Goal: Transaction & Acquisition: Purchase product/service

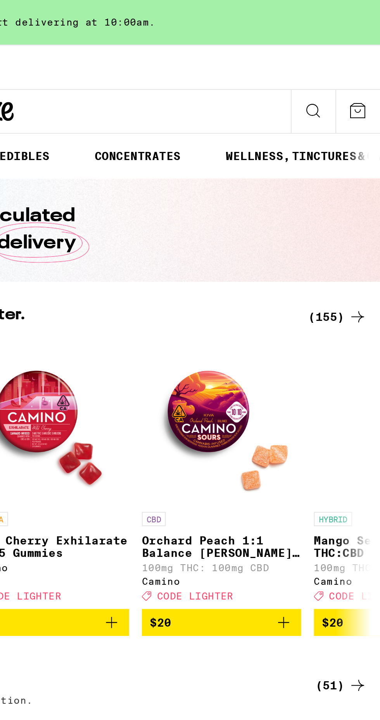
click at [371, 154] on icon at bounding box center [369, 154] width 6 height 5
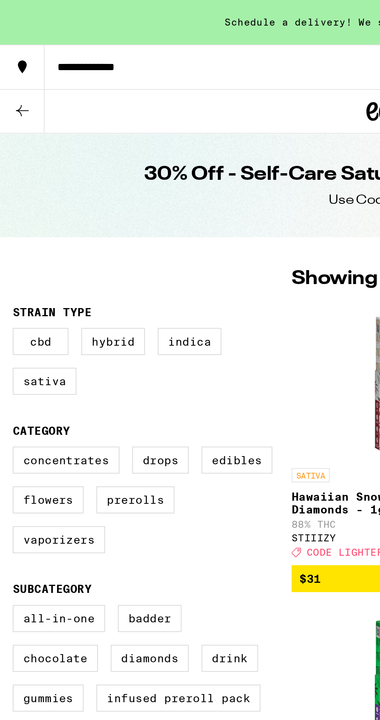
click at [57, 164] on label "Hybrid" at bounding box center [55, 166] width 31 height 13
click at [8, 161] on input "Hybrid" at bounding box center [8, 161] width 0 height 0
checkbox input "true"
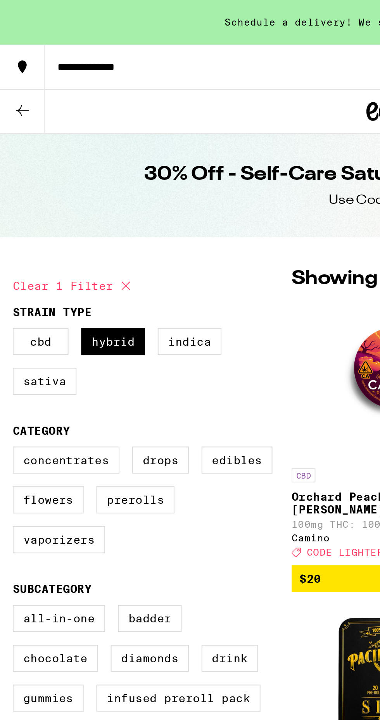
click at [33, 226] on label "Concentrates" at bounding box center [32, 223] width 52 height 13
click at [8, 219] on input "Concentrates" at bounding box center [8, 219] width 0 height 0
checkbox input "true"
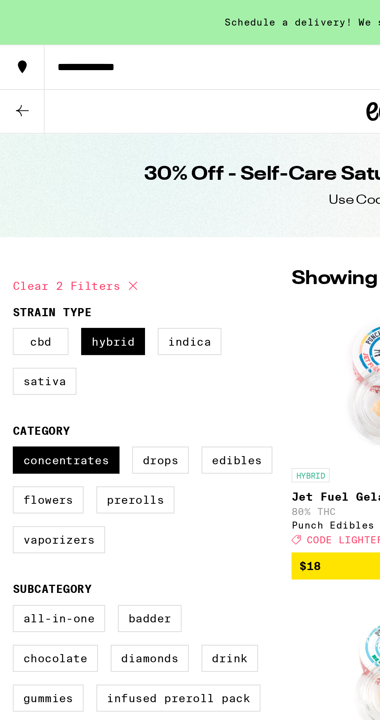
click at [26, 244] on label "Flowers" at bounding box center [23, 243] width 34 height 13
click at [8, 219] on input "Flowers" at bounding box center [8, 219] width 0 height 0
checkbox input "true"
click at [67, 243] on label "Prerolls" at bounding box center [66, 243] width 38 height 13
click at [8, 219] on input "Prerolls" at bounding box center [8, 219] width 0 height 0
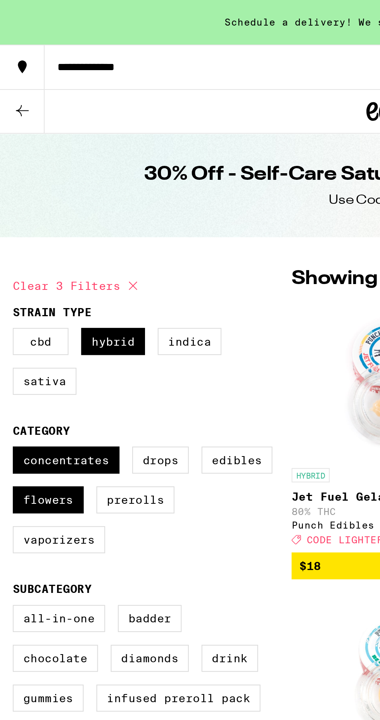
checkbox input "true"
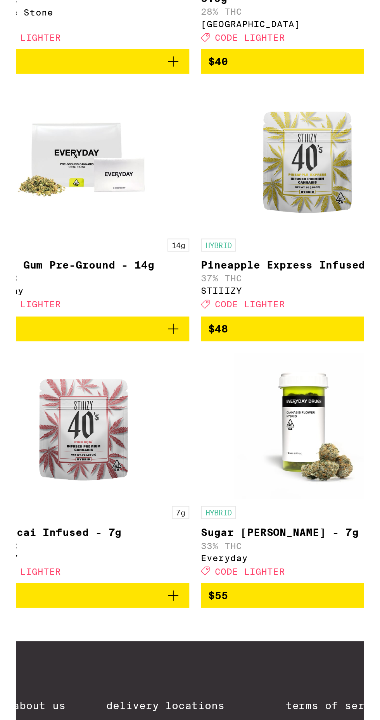
scroll to position [1682, 0]
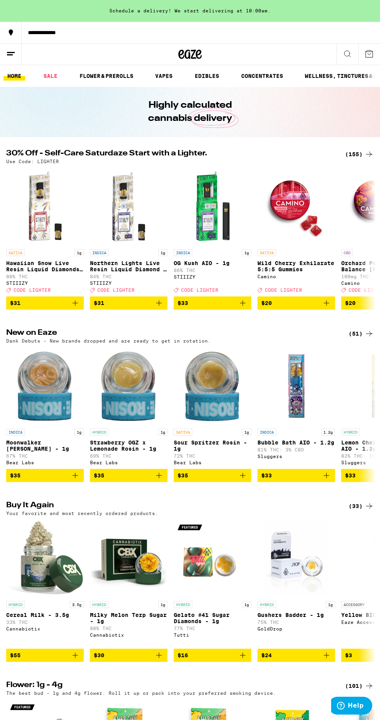
click at [369, 154] on icon at bounding box center [369, 154] width 6 height 5
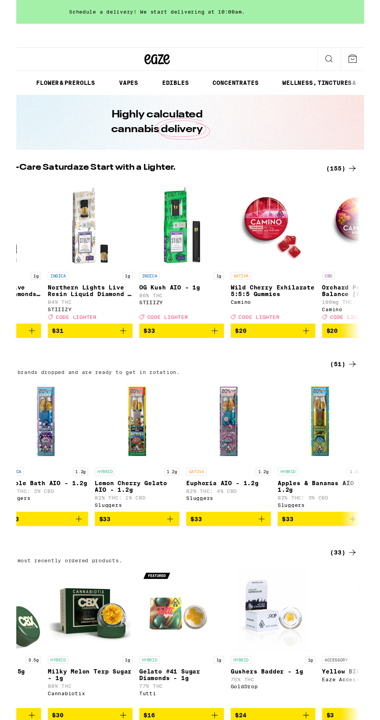
click at [359, 157] on div "(155)" at bounding box center [359, 154] width 29 height 9
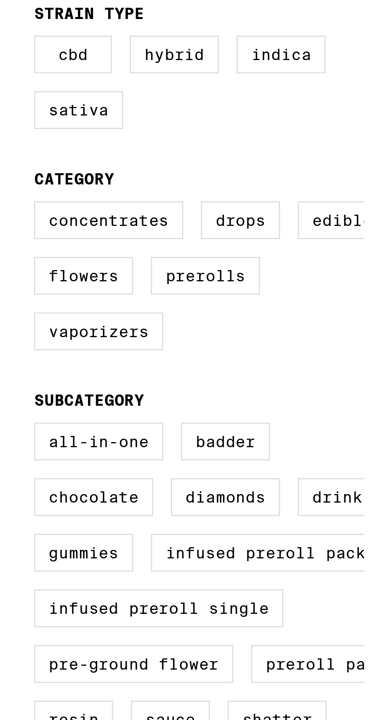
click at [56, 166] on label "Hybrid" at bounding box center [55, 166] width 31 height 13
click at [8, 161] on input "Hybrid" at bounding box center [8, 161] width 0 height 0
checkbox input "true"
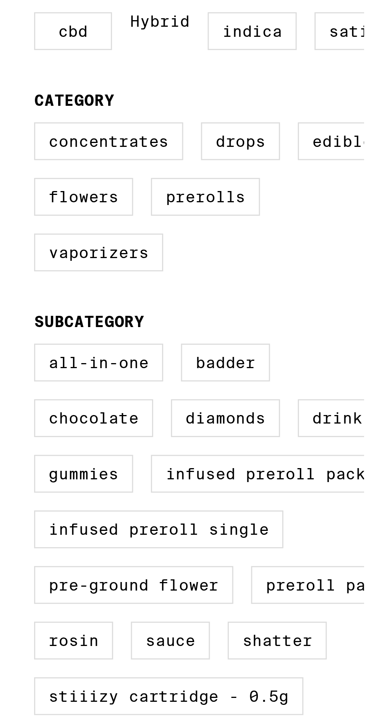
click at [30, 203] on label "Concentrates" at bounding box center [32, 196] width 52 height 13
click at [8, 191] on input "Concentrates" at bounding box center [8, 191] width 0 height 0
checkbox input "true"
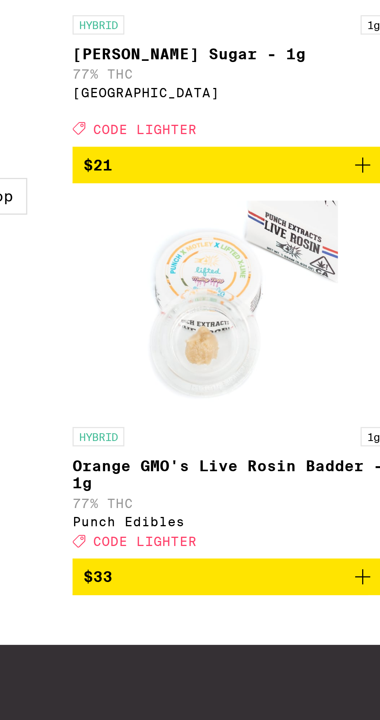
scroll to position [93, 0]
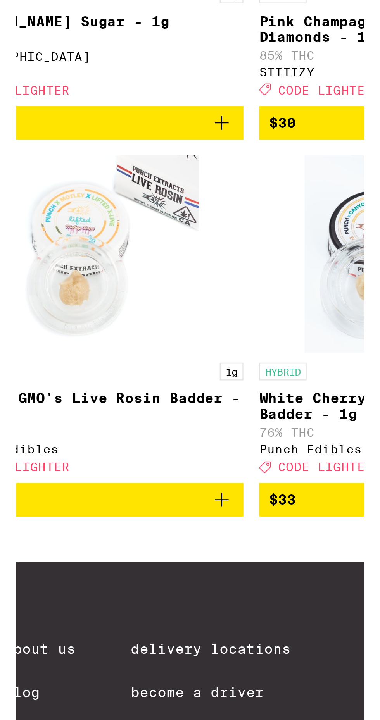
click at [249, 638] on icon "Add to bag" at bounding box center [245, 633] width 9 height 9
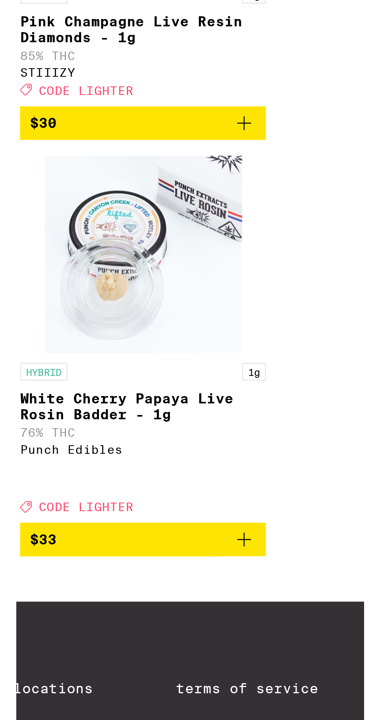
click at [341, 634] on link "HYBRID 1g White Cherry Papaya Live Rosin Badder - 1g 76% THC Punch Edibles Deal…" at bounding box center [293, 570] width 97 height 144
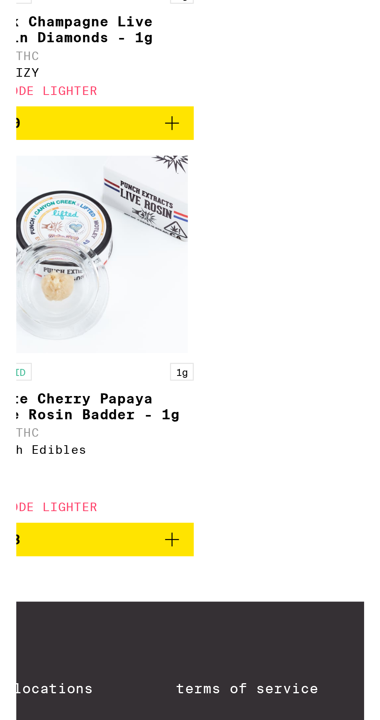
click at [309, 646] on icon "Add to bag" at bounding box center [304, 648] width 9 height 9
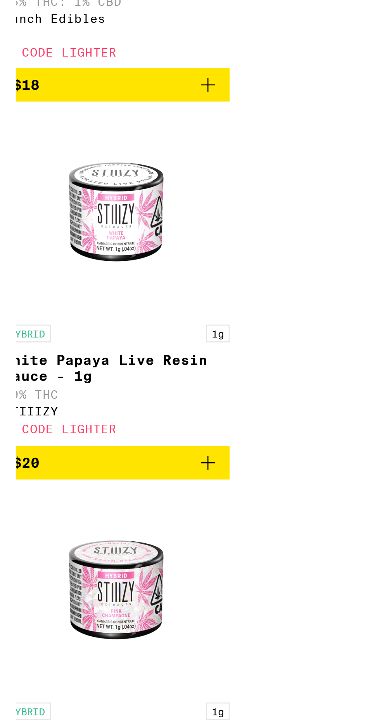
scroll to position [93, 0]
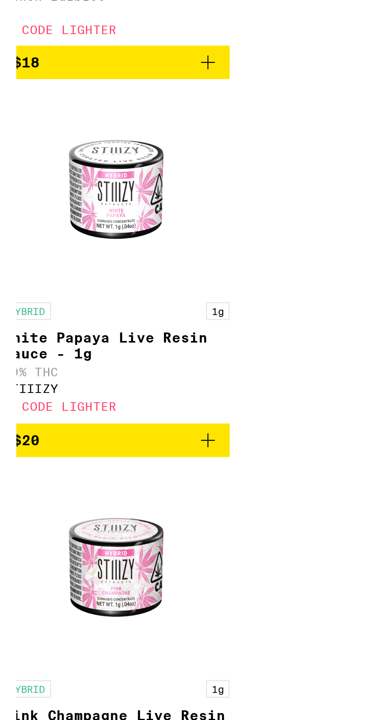
click at [322, 337] on icon "Add to bag" at bounding box center [317, 336] width 9 height 9
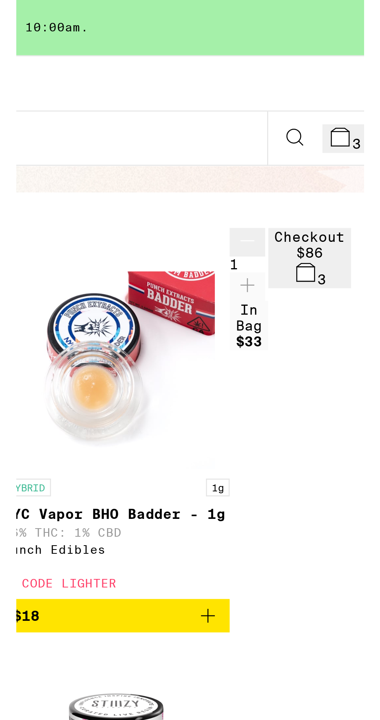
scroll to position [0, 0]
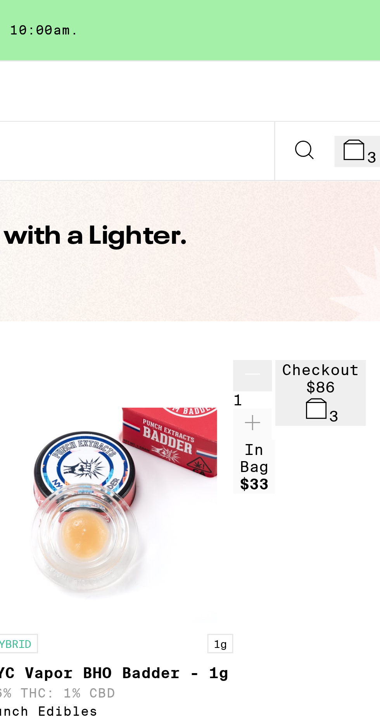
click at [373, 50] on icon at bounding box center [369, 53] width 9 height 9
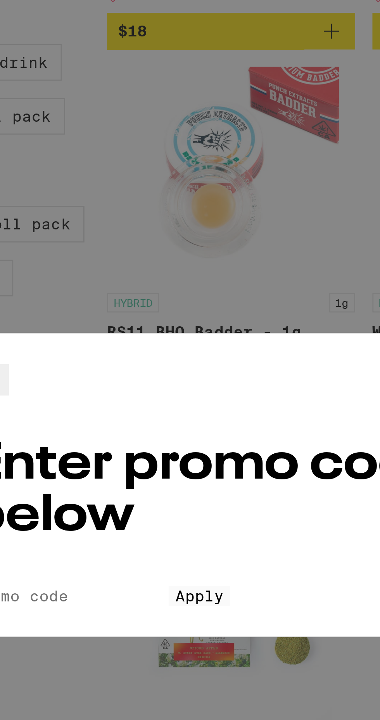
scroll to position [85, 0]
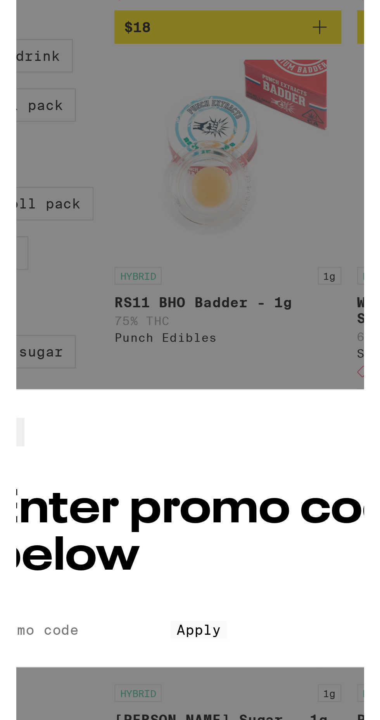
click at [143, 430] on input "Promo Code" at bounding box center [128, 433] width 71 height 7
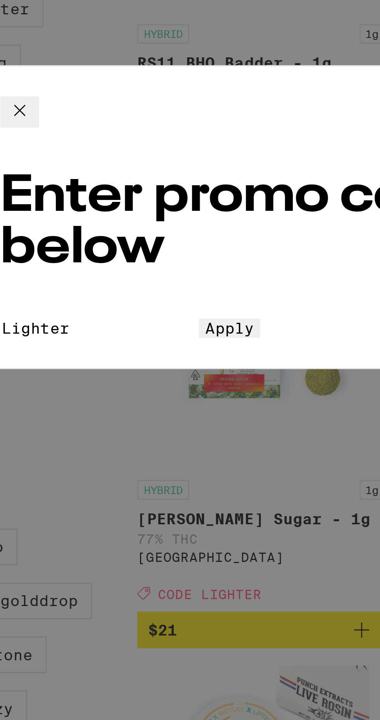
type input "Lighter"
click at [186, 397] on button "Apply" at bounding box center [175, 400] width 22 height 7
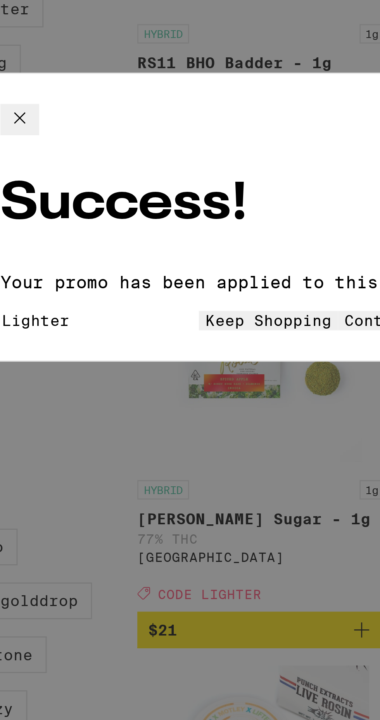
click at [218, 394] on button "Continue to payment" at bounding box center [249, 397] width 71 height 7
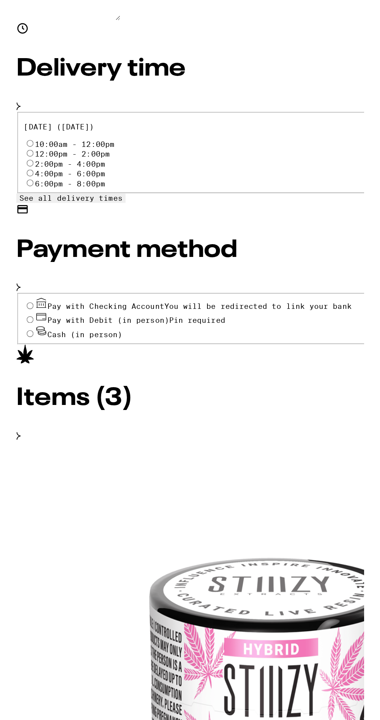
click at [22, 484] on icon at bounding box center [18, 486] width 7 height 5
click at [13, 486] on input "Pay with Debit (in person) Pin required" at bounding box center [10, 488] width 5 height 5
radio input "true"
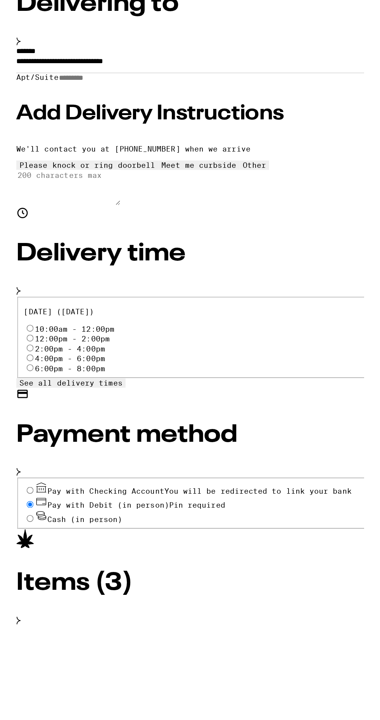
scroll to position [40, 0]
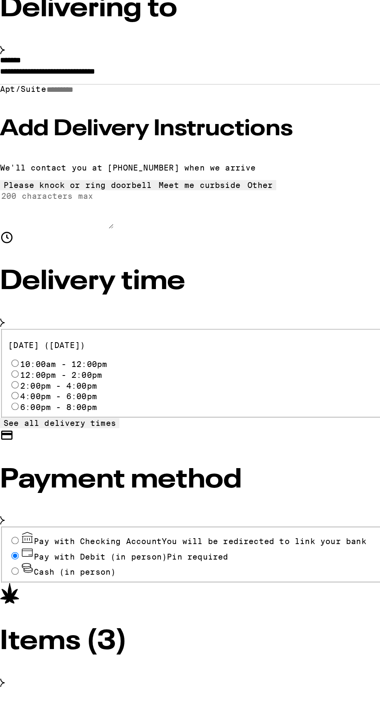
click at [21, 329] on label "2:00pm - 4:00pm" at bounding box center [40, 332] width 52 height 6
click at [13, 329] on input "2:00pm - 4:00pm" at bounding box center [10, 331] width 5 height 5
radio input "true"
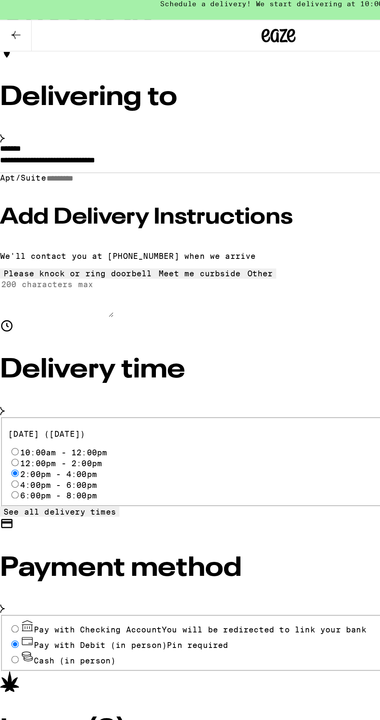
click at [48, 133] on input "Apt/Suite" at bounding box center [58, 130] width 55 height 7
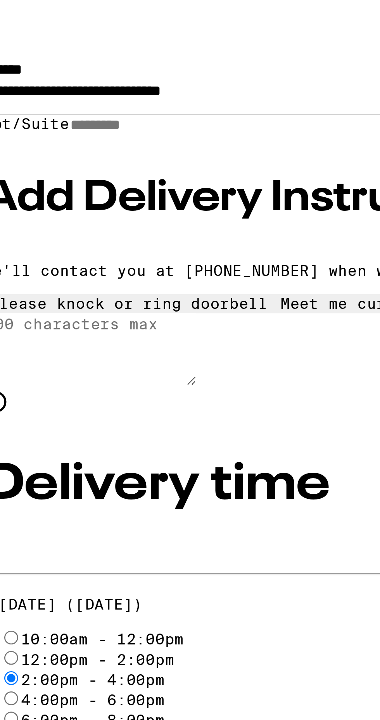
type input "***"
click at [68, 164] on h3 "Add Delivery Instructions" at bounding box center [190, 157] width 380 height 16
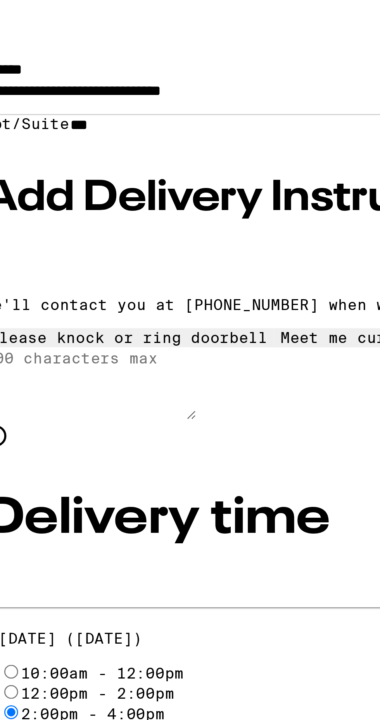
click at [169, 210] on div "Other" at bounding box center [177, 207] width 17 height 6
click at [41, 237] on textarea "Enter any other delivery instructions you want driver to know" at bounding box center [39, 224] width 78 height 26
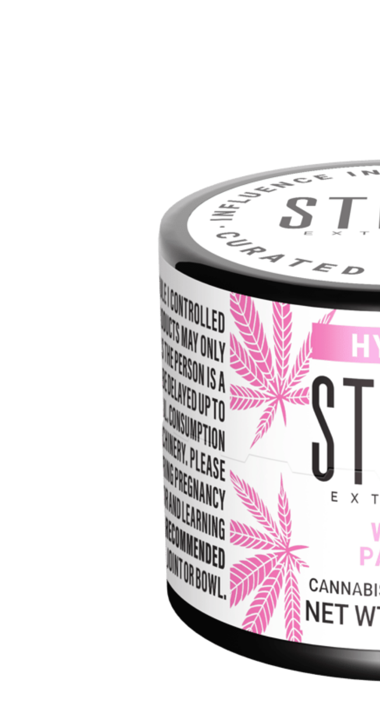
scroll to position [163, 0]
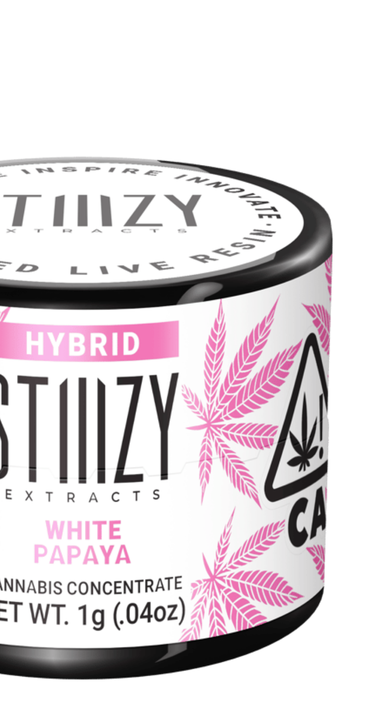
type textarea "Please dial 033 on the keypad for entry, no # needed. I am disabled please deli…"
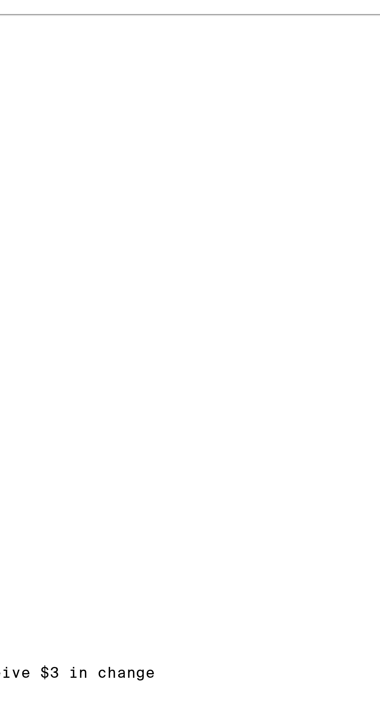
scroll to position [153, 0]
